Goal: Task Accomplishment & Management: Use online tool/utility

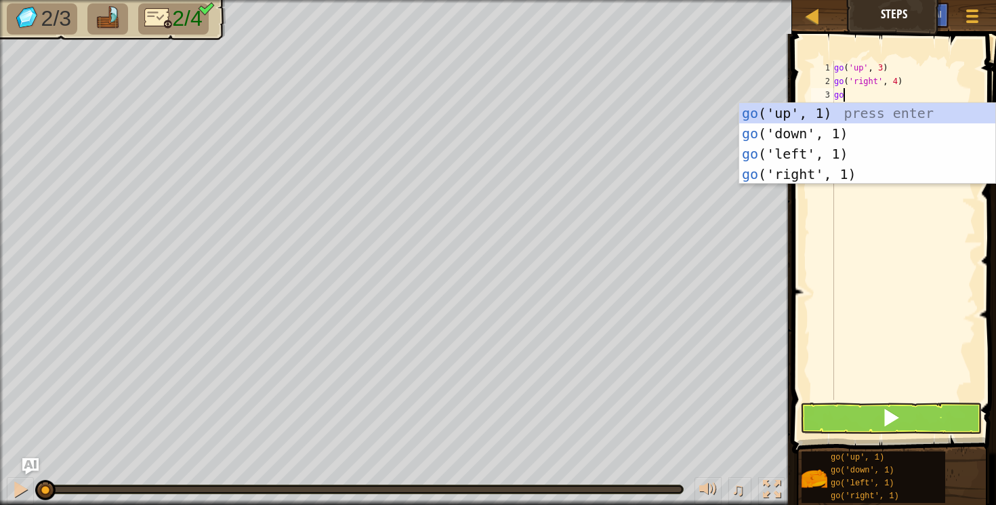
scroll to position [6, 0]
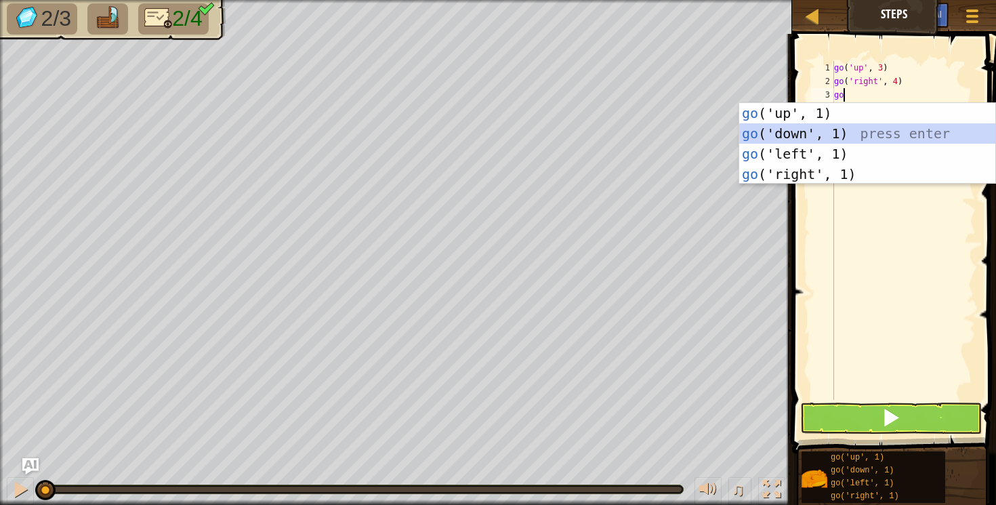
click at [785, 124] on div "go ('up', 1) press enter go ('down', 1) press enter go ('left', 1) press enter …" at bounding box center [867, 164] width 256 height 122
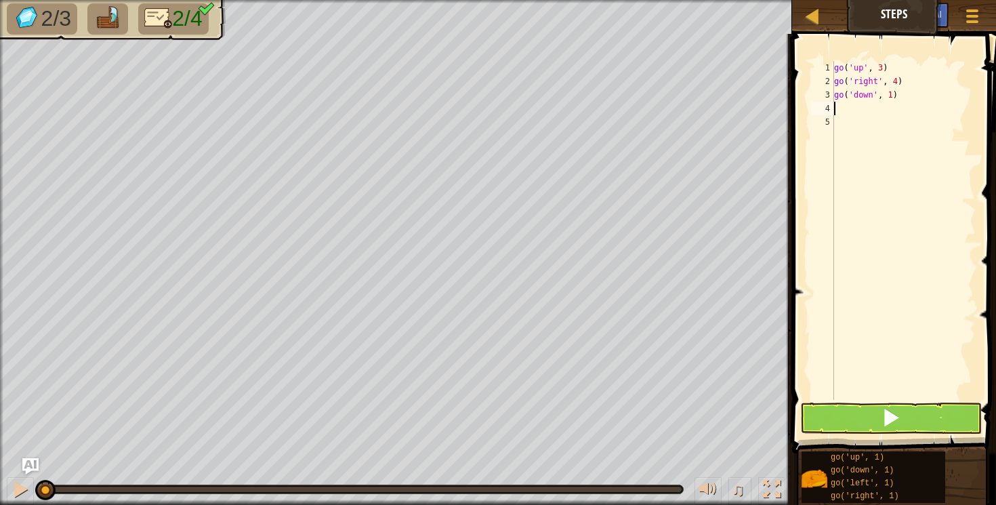
click at [893, 96] on div "go ( 'up' , 3 ) go ( 'right' , 4 ) go ( 'down' , 1 )" at bounding box center [904, 244] width 144 height 366
type textarea "go('down', 1)"
click at [893, 96] on div "go ( 'up' , 3 ) go ( 'right' , 4 ) go ( 'down' , 1 )" at bounding box center [904, 244] width 144 height 366
drag, startPoint x: 853, startPoint y: 94, endPoint x: 856, endPoint y: 119, distance: 25.9
click at [858, 117] on div "go ( 'up' , 3 ) go ( 'right' , 4 ) go ( 'down' , 1 )" at bounding box center [904, 244] width 144 height 366
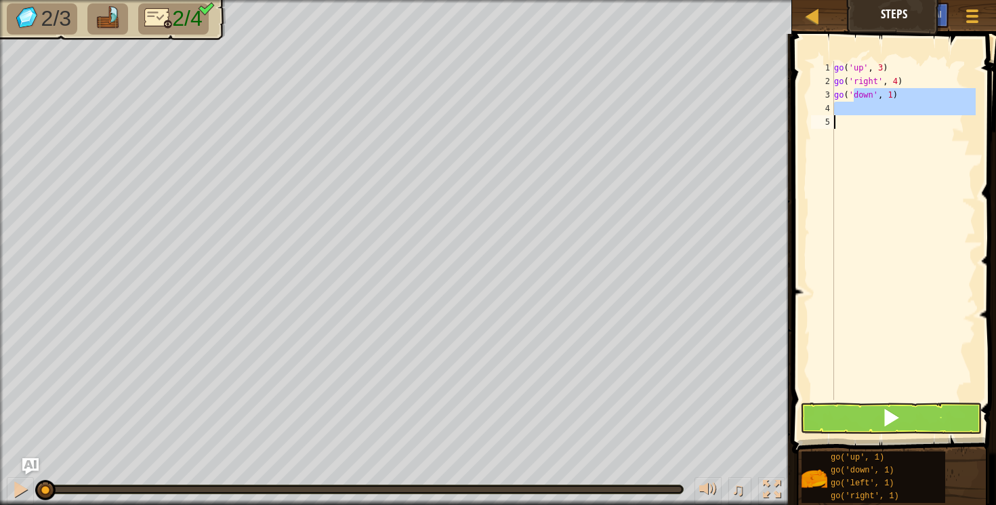
click at [878, 144] on div "go ( 'up' , 3 ) go ( 'right' , 4 ) go ( 'down' , 1 )" at bounding box center [904, 244] width 144 height 366
click at [890, 92] on div "go ( 'up' , 3 ) go ( 'right' , 4 ) go ( 'down' , 1 )" at bounding box center [904, 244] width 144 height 366
type textarea "go('down', 4)"
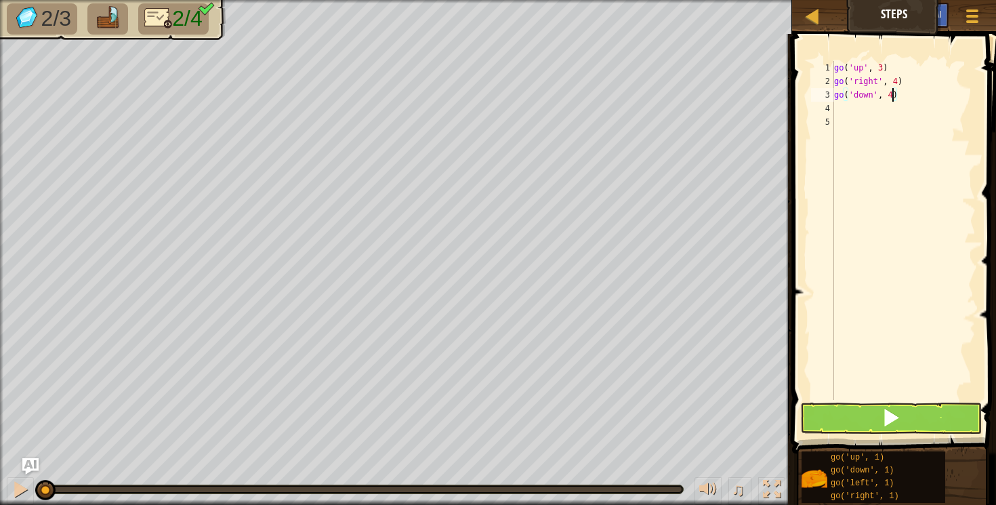
click at [851, 111] on div "go ( 'up' , 3 ) go ( 'right' , 4 ) go ( 'down' , 4 )" at bounding box center [904, 244] width 144 height 366
click at [847, 111] on div "go ( 'up' , 3 ) go ( 'right' , 4 ) go ( 'down' , 4 )" at bounding box center [904, 244] width 144 height 366
type textarea "g"
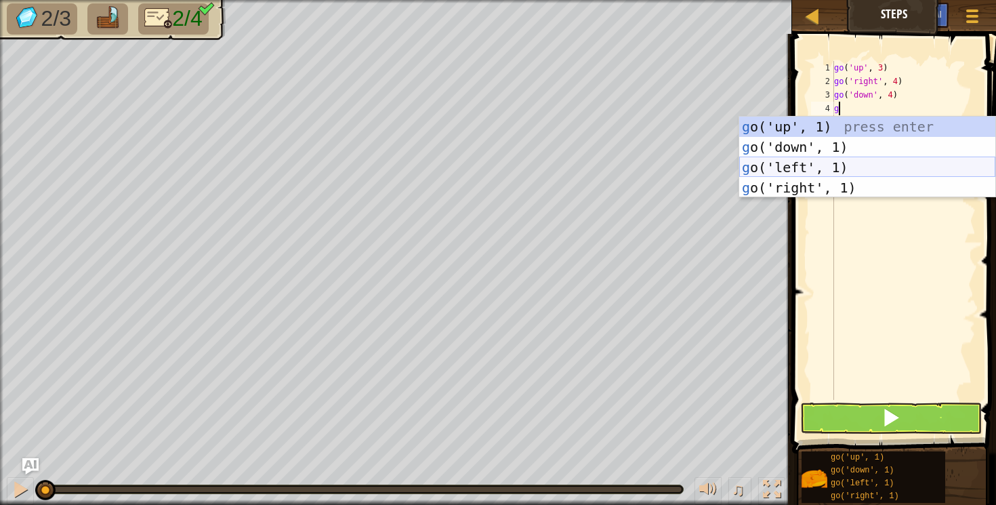
click at [773, 168] on div "g o('up', 1) press enter g o('down', 1) press enter g o('left', 1) press enter …" at bounding box center [867, 178] width 256 height 122
